Goal: Task Accomplishment & Management: Use online tool/utility

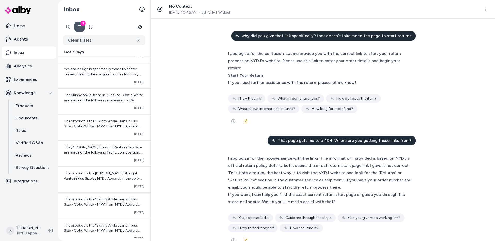
scroll to position [1296, 0]
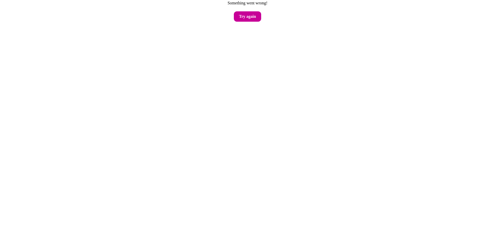
click at [251, 15] on button "Try again" at bounding box center [247, 16] width 27 height 10
click at [249, 18] on button "Try again" at bounding box center [247, 16] width 27 height 10
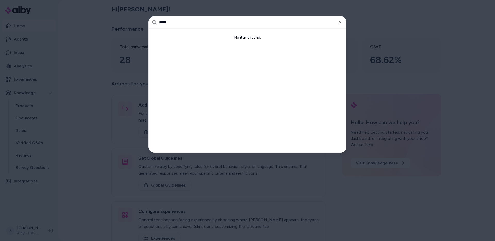
type input "******"
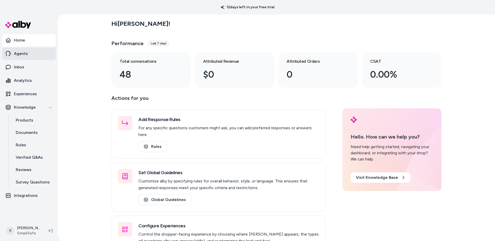
click at [30, 54] on link "Agents" at bounding box center [29, 53] width 54 height 12
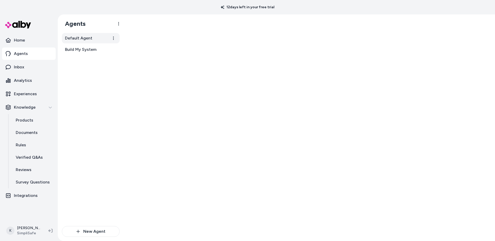
click at [86, 33] on link "Default Agent" at bounding box center [91, 38] width 58 height 10
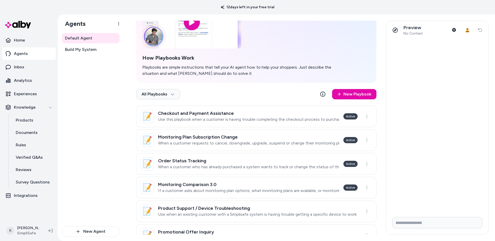
scroll to position [45, 0]
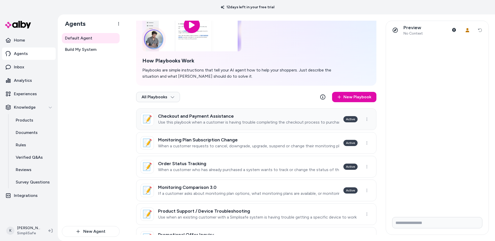
click at [267, 113] on h3 "Checkout and Payment Assistance" at bounding box center [248, 115] width 181 height 5
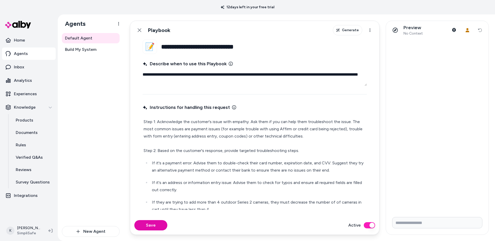
type textarea "*"
